Goal: Information Seeking & Learning: Learn about a topic

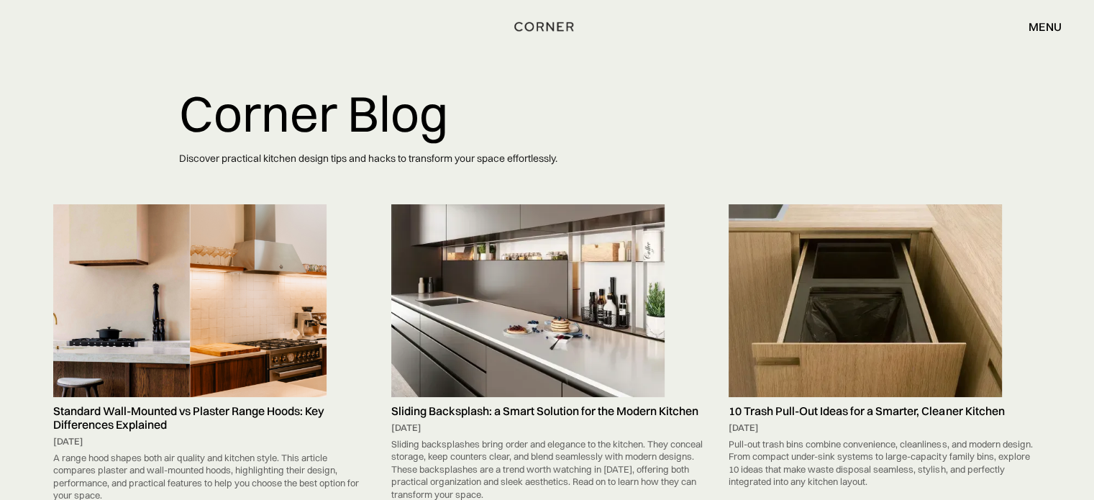
click at [490, 261] on img at bounding box center [527, 300] width 273 height 193
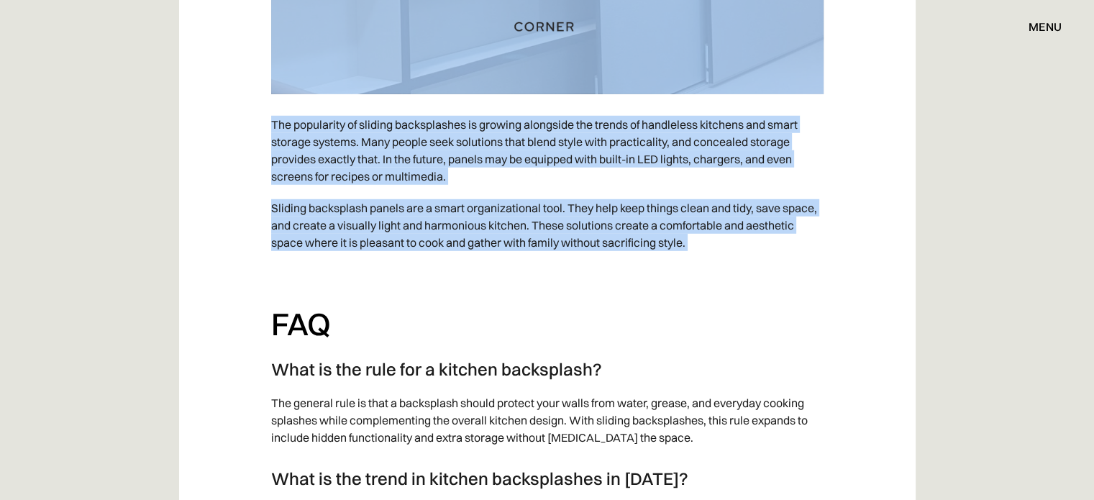
scroll to position [4124, 0]
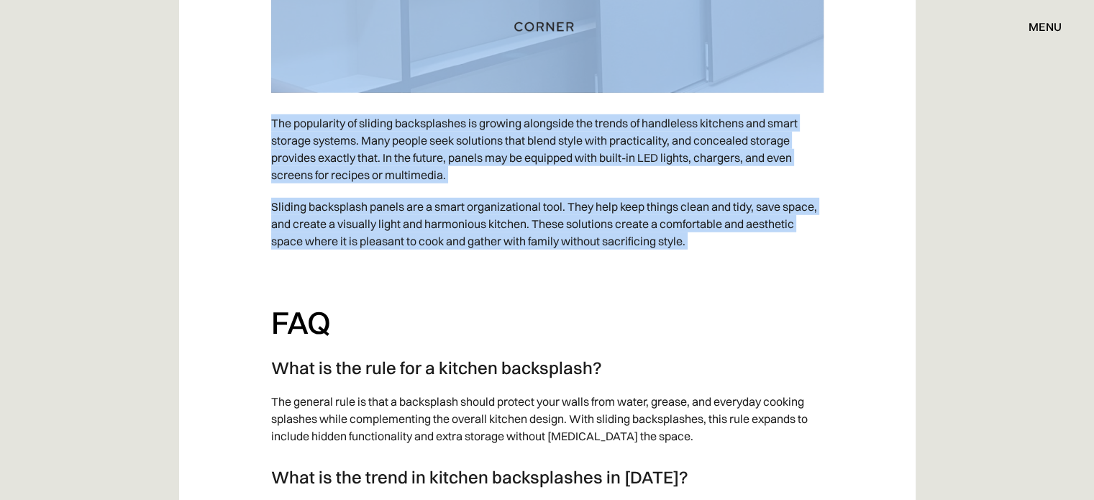
drag, startPoint x: 252, startPoint y: 68, endPoint x: 899, endPoint y: 249, distance: 671.3
copy div "Loremi dolorsit ame co adipis elit seddoe tem incid utlabo. Etdol, magn aliq en…"
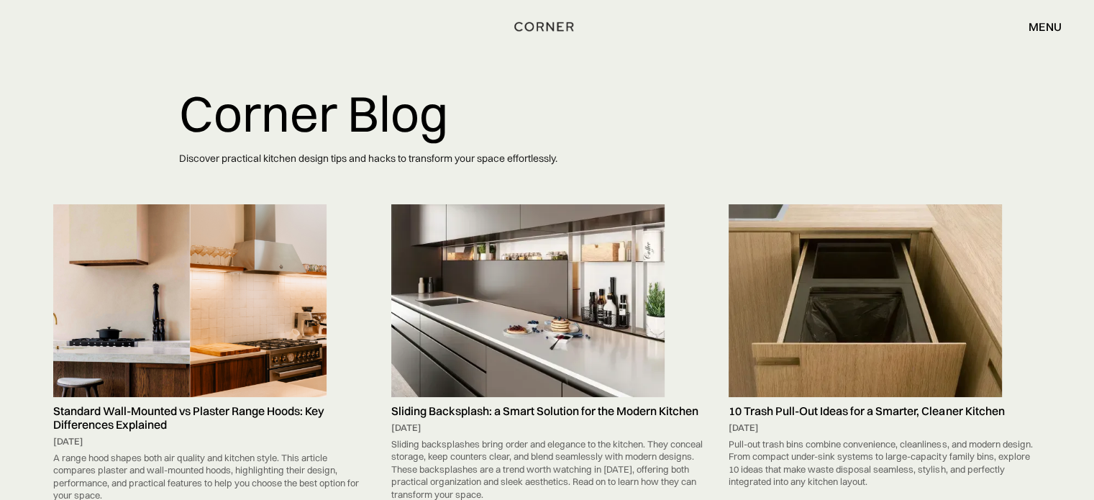
click at [216, 268] on img at bounding box center [189, 300] width 273 height 192
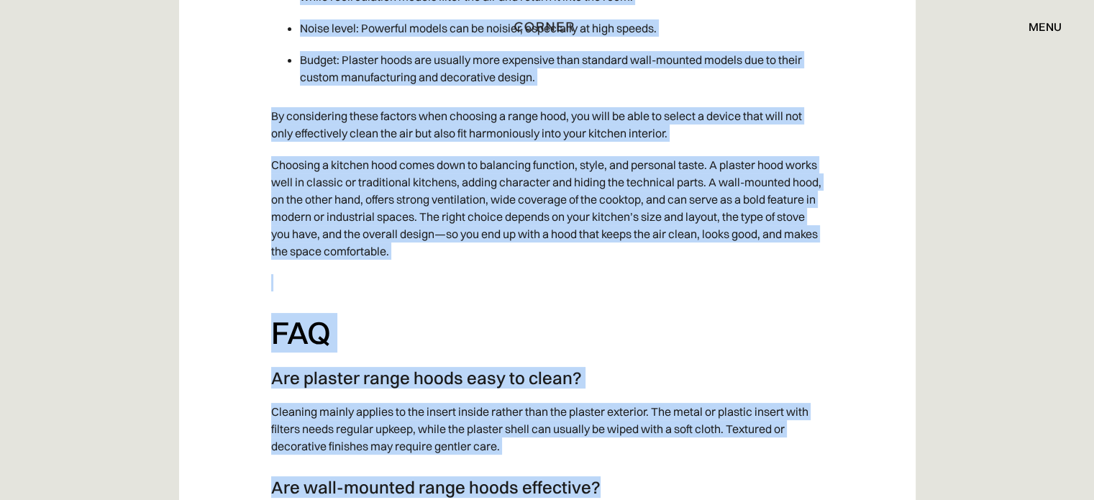
scroll to position [5756, 0]
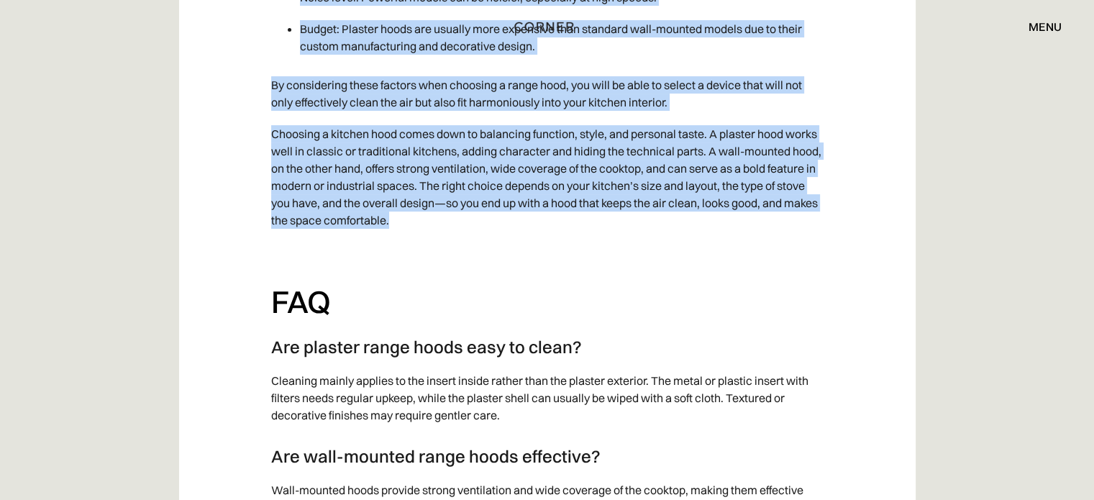
drag, startPoint x: 263, startPoint y: 60, endPoint x: 624, endPoint y: 203, distance: 389.1
copy div "Beyond its visual appeal, a range hood serves a practical purpose: it improves …"
